Goal: Use online tool/utility: Utilize a website feature to perform a specific function

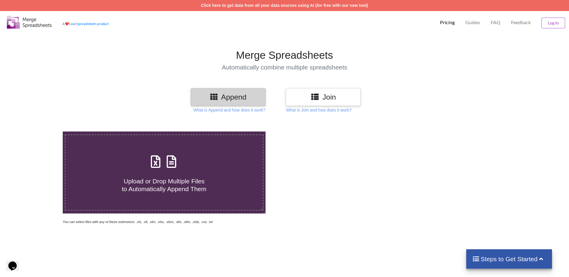
click at [349, 95] on h3 "Join" at bounding box center [323, 97] width 66 height 9
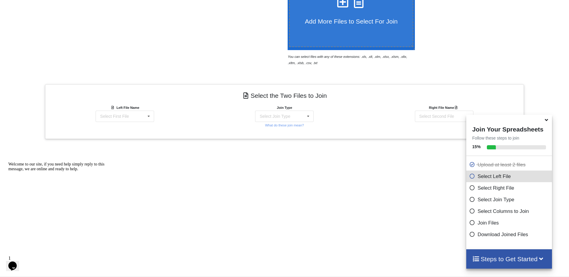
scroll to position [185, 0]
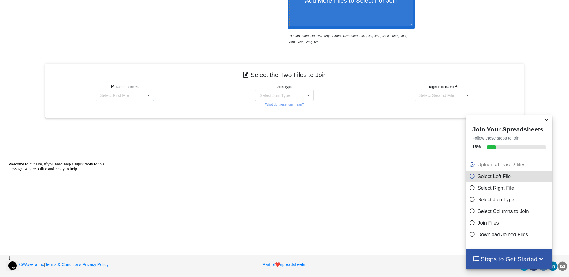
click at [123, 99] on div "Select First File IP-product-prices-backup_[DATE]_updated.csv BP-product-prices…" at bounding box center [125, 95] width 59 height 11
click at [132, 113] on span "IP-product-prices-backup_[DATE]_updated.csv" at bounding box center [118, 112] width 54 height 9
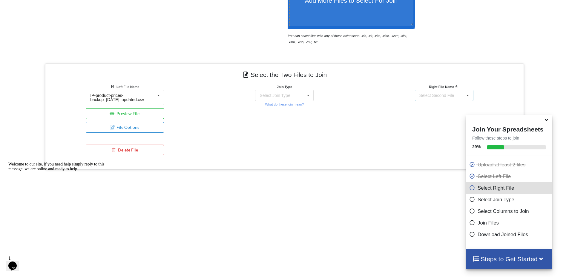
click at [449, 95] on div "Select Second File" at bounding box center [436, 95] width 35 height 4
click at [435, 124] on span "BP-product-prices_[DATE].csv" at bounding box center [438, 126] width 56 height 5
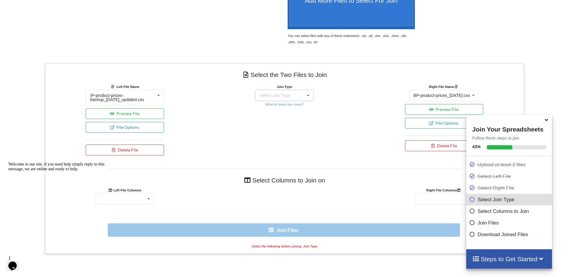
click at [290, 91] on div "Select Join Type INNER JOIN LEFT JOIN RIGHT JOIN FULL JOIN" at bounding box center [284, 95] width 59 height 11
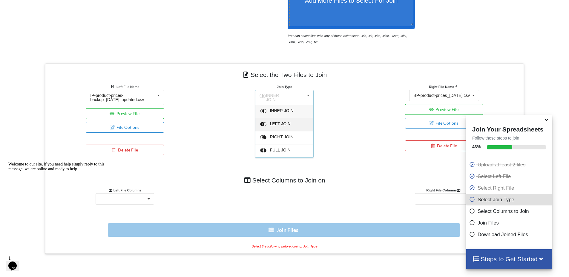
click at [289, 115] on div "LEFT JOIN" at bounding box center [288, 112] width 36 height 6
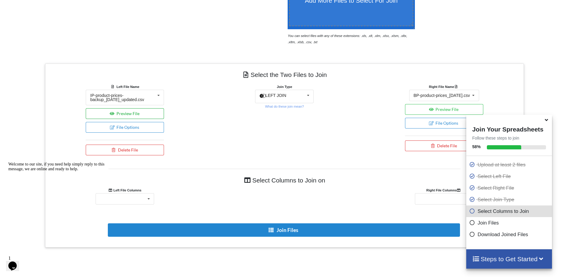
click at [153, 114] on button "Preview File" at bounding box center [125, 113] width 78 height 11
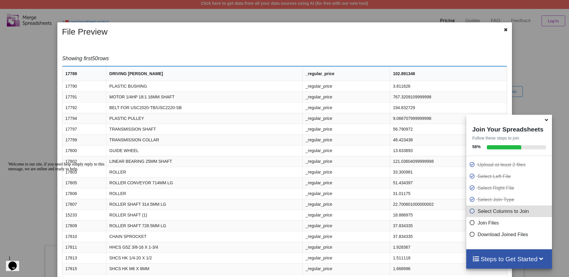
scroll to position [0, 0]
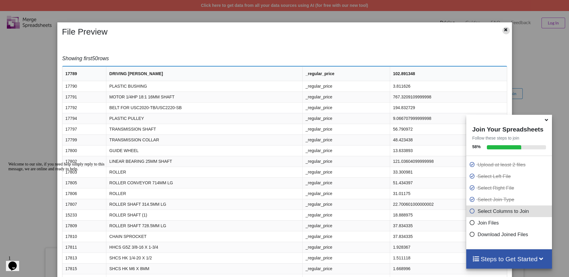
click at [503, 31] on icon at bounding box center [505, 29] width 5 height 4
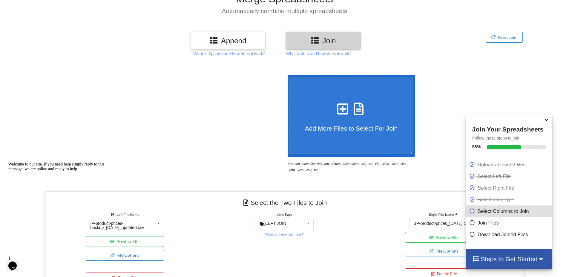
scroll to position [119, 0]
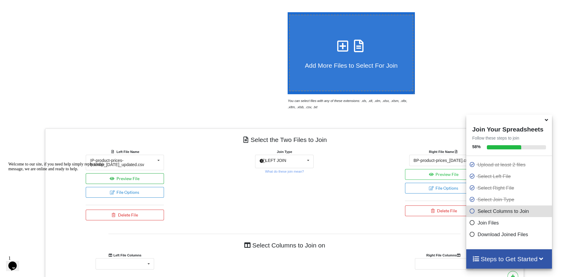
click at [136, 179] on button "Preview File" at bounding box center [125, 179] width 78 height 11
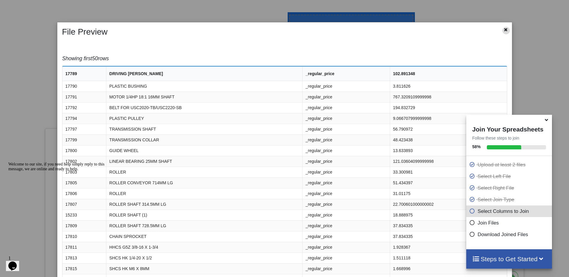
click at [503, 31] on icon at bounding box center [505, 29] width 5 height 4
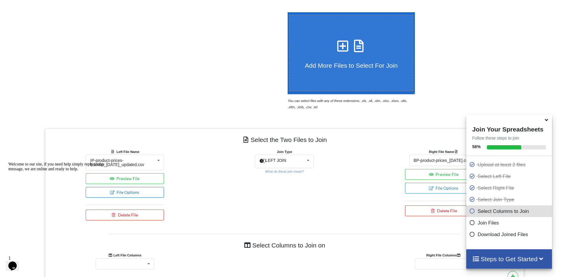
click at [137, 194] on button "File Options" at bounding box center [125, 192] width 78 height 11
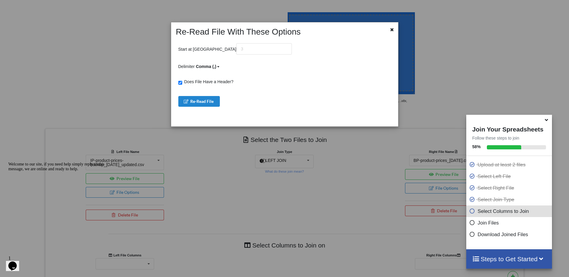
click at [195, 82] on span "Does File Have a Header?" at bounding box center [207, 81] width 51 height 5
click at [182, 82] on input "Does File Have a Header?" at bounding box center [180, 83] width 4 height 4
checkbox input "false"
click at [392, 30] on icon at bounding box center [391, 29] width 5 height 4
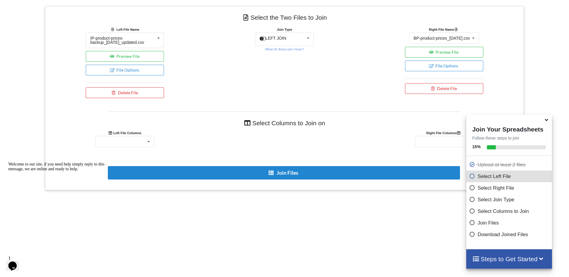
scroll to position [248, 0]
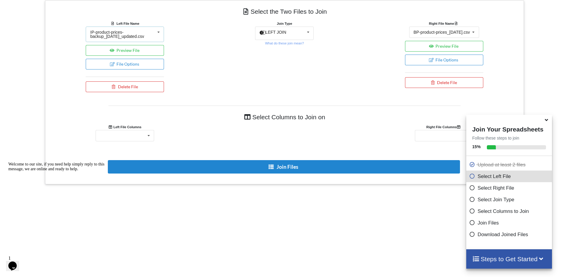
click at [138, 33] on div "IP-product-prices-backup_[DATE]_updated.csv" at bounding box center [122, 34] width 65 height 8
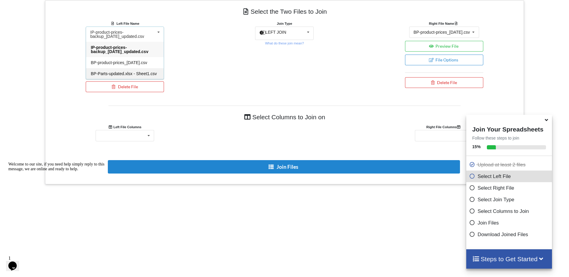
click at [118, 73] on span "BP-Parts-updated.xlsx - Sheet1.csv" at bounding box center [124, 73] width 66 height 5
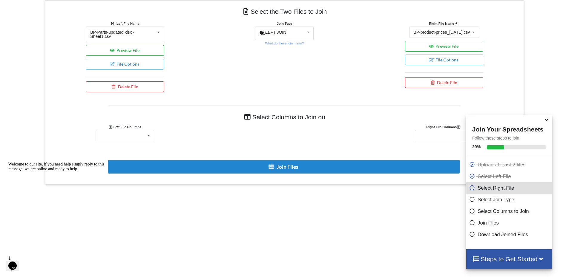
click at [122, 45] on button "Preview File" at bounding box center [125, 50] width 78 height 11
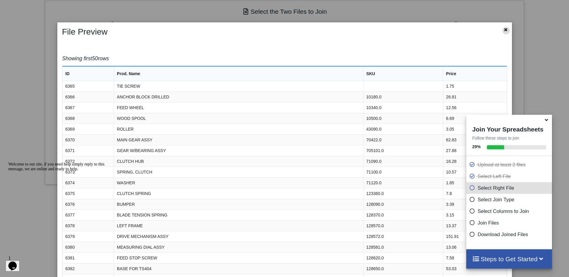
click at [503, 30] on icon at bounding box center [505, 29] width 5 height 4
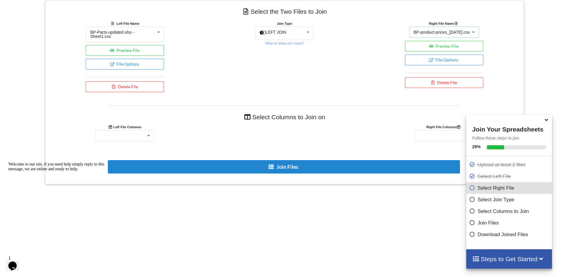
click at [457, 34] on div "BP-product-prices_[DATE].csv" at bounding box center [442, 32] width 56 height 4
click at [451, 58] on span "BP-product-prices_[DATE].csv" at bounding box center [432, 60] width 37 height 9
click at [449, 47] on button "Preview File" at bounding box center [444, 46] width 78 height 11
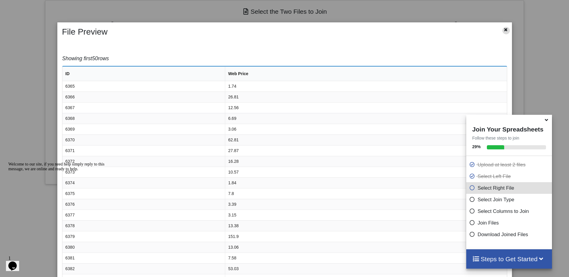
click at [503, 28] on icon at bounding box center [505, 29] width 5 height 4
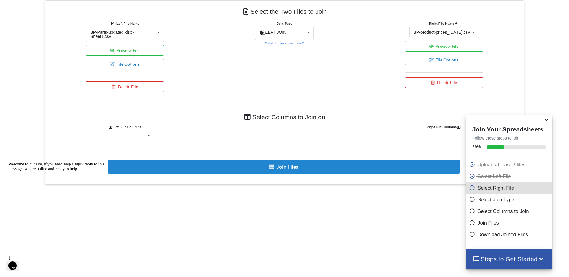
click at [145, 60] on button "File Options" at bounding box center [125, 64] width 78 height 11
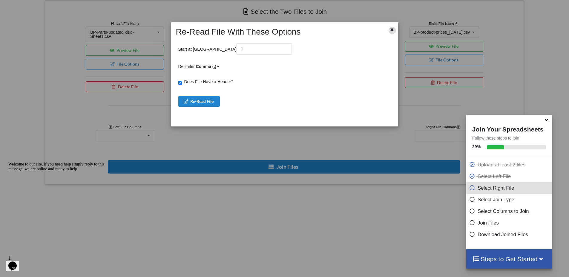
click at [392, 30] on icon at bounding box center [391, 29] width 5 height 4
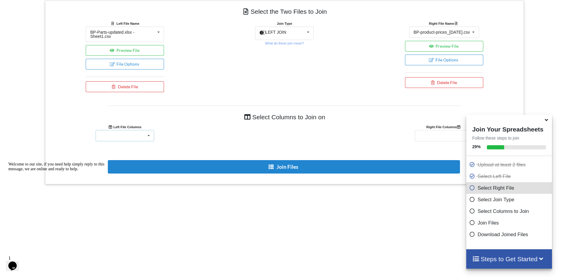
click at [134, 131] on div "ID Prod. Name SKU Price" at bounding box center [125, 135] width 59 height 11
click at [130, 141] on div "ID" at bounding box center [125, 146] width 58 height 11
click at [432, 125] on div "Right File Columns" at bounding box center [444, 127] width 78 height 6
click at [432, 130] on div "ID Web Price" at bounding box center [444, 135] width 59 height 11
click at [428, 141] on div "ID" at bounding box center [444, 146] width 58 height 11
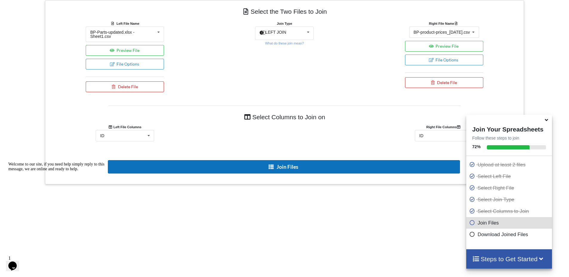
click at [302, 160] on button "Join Files" at bounding box center [284, 166] width 352 height 13
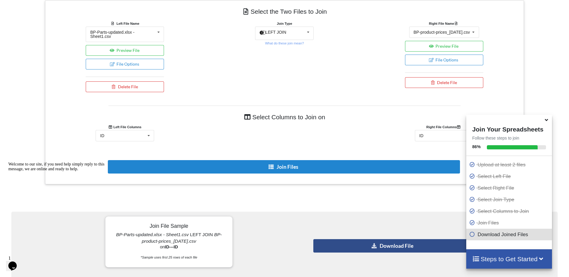
click at [392, 240] on button "Download File" at bounding box center [392, 246] width 159 height 13
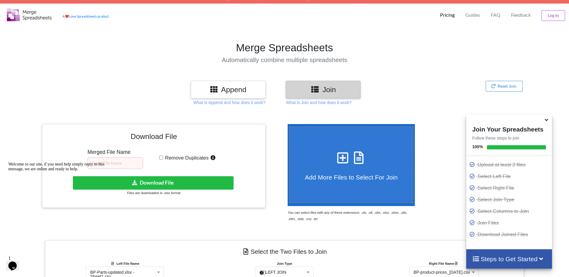
scroll to position [0, 0]
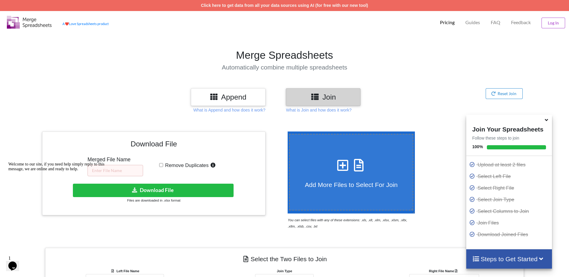
click at [102, 169] on div "Welcome to our site, if you need help simply reply to this message, we are onli…" at bounding box center [62, 167] width 108 height 10
drag, startPoint x: 107, startPoint y: 9, endPoint x: 116, endPoint y: 167, distance: 157.9
click at [116, 167] on input "text" at bounding box center [116, 170] width 56 height 11
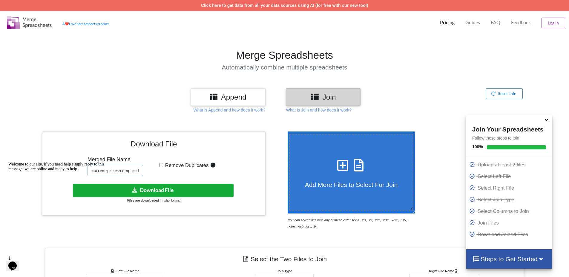
type input "BP-Parts-current-prices-compared"
click at [154, 193] on button "Download File" at bounding box center [153, 190] width 161 height 13
